Goal: Transaction & Acquisition: Subscribe to service/newsletter

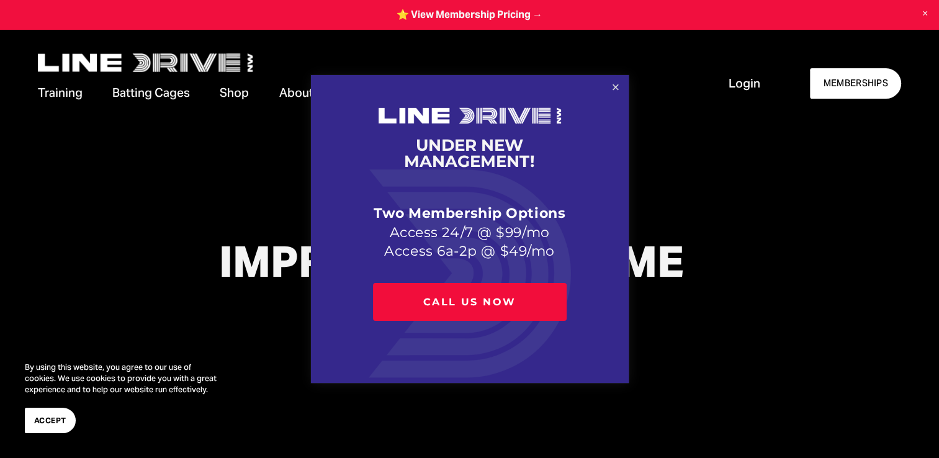
click at [621, 90] on link "Close" at bounding box center [615, 88] width 22 height 22
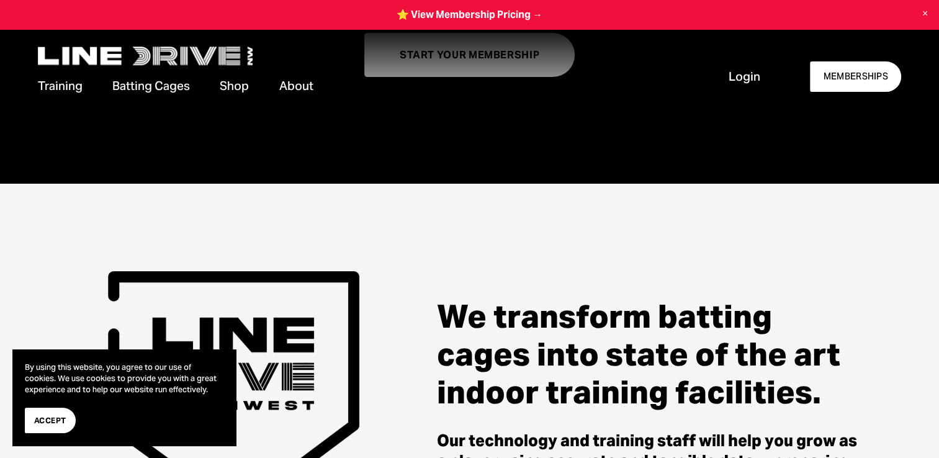
scroll to position [288, 0]
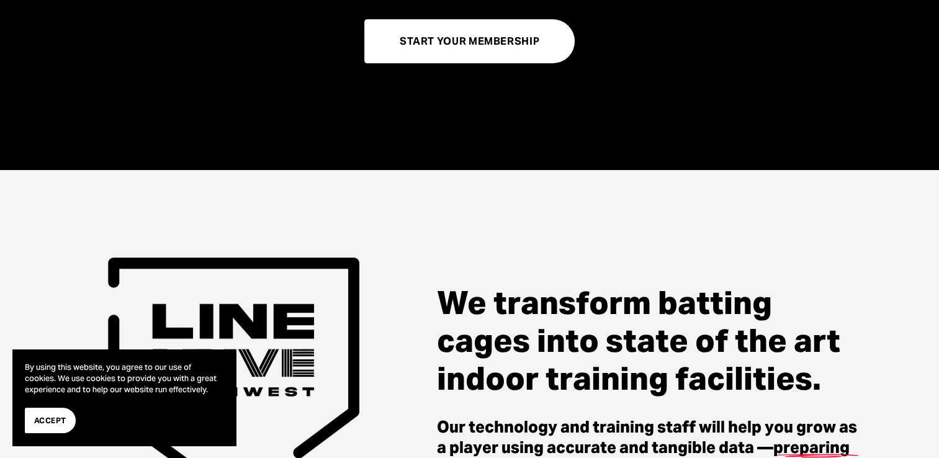
click at [529, 42] on link "START YOUR MEMBERSHIP" at bounding box center [469, 41] width 211 height 44
